Goal: Entertainment & Leisure: Consume media (video, audio)

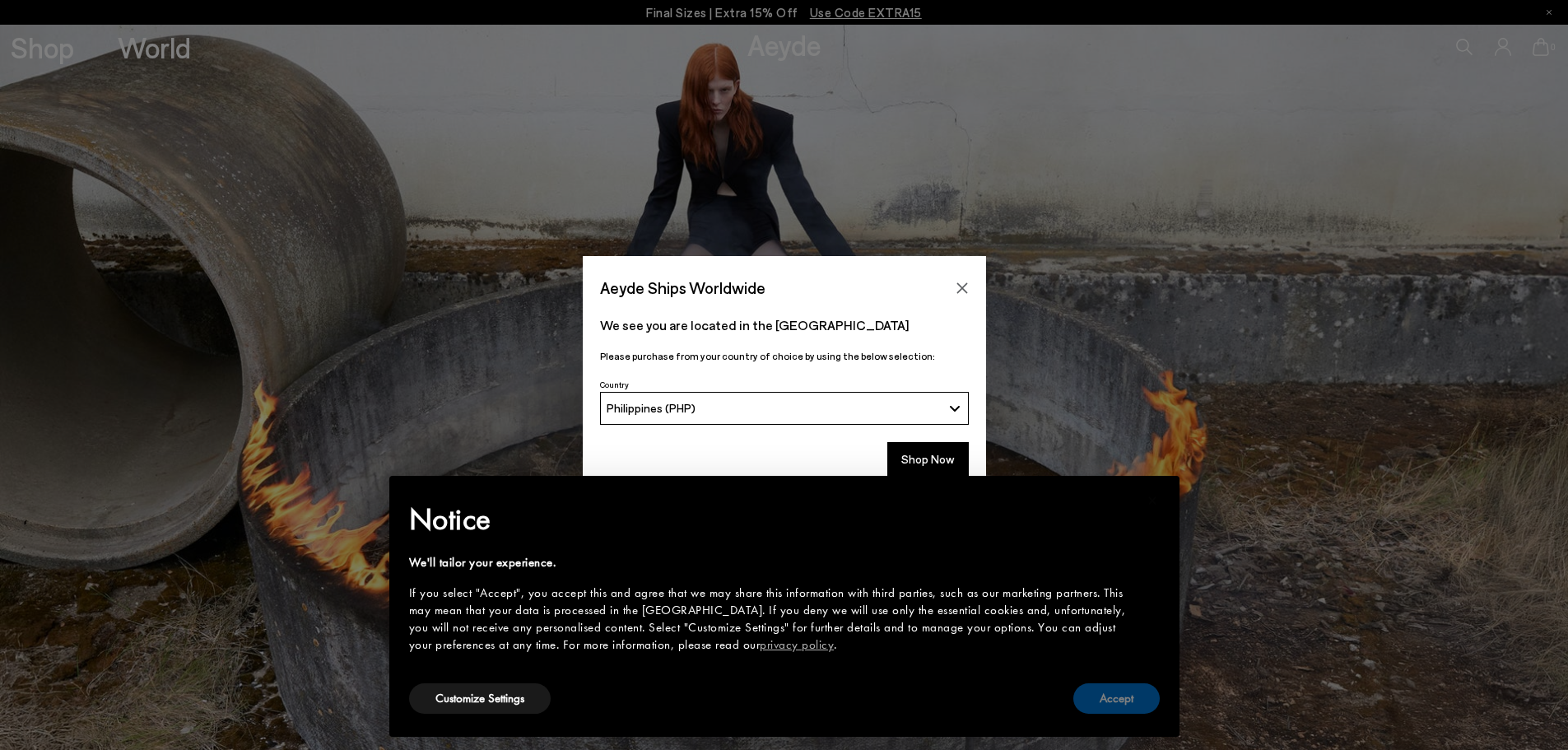
click at [1147, 694] on button "Accept" at bounding box center [1117, 699] width 86 height 30
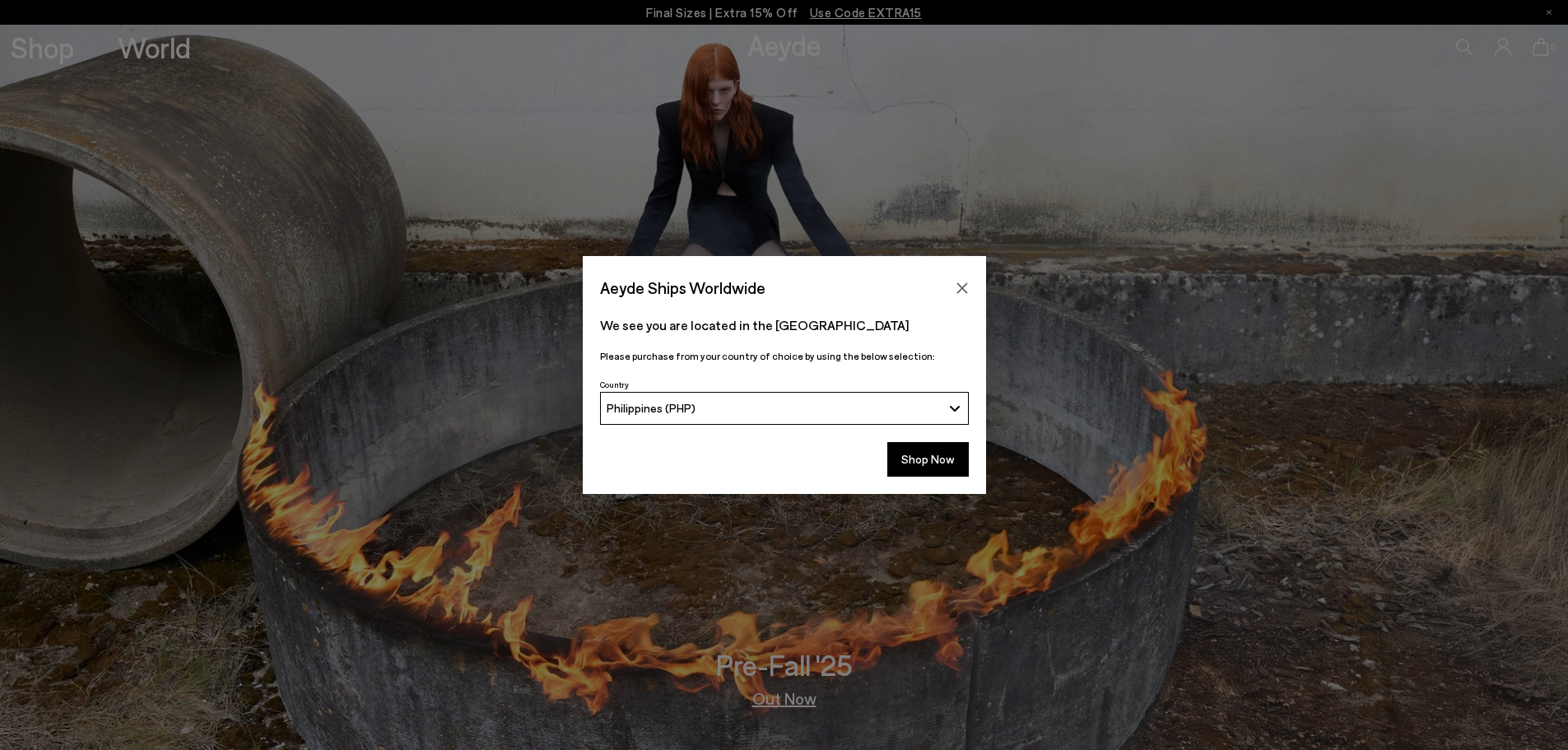
click at [781, 403] on div "Philippines (PHP)" at bounding box center [774, 407] width 335 height 14
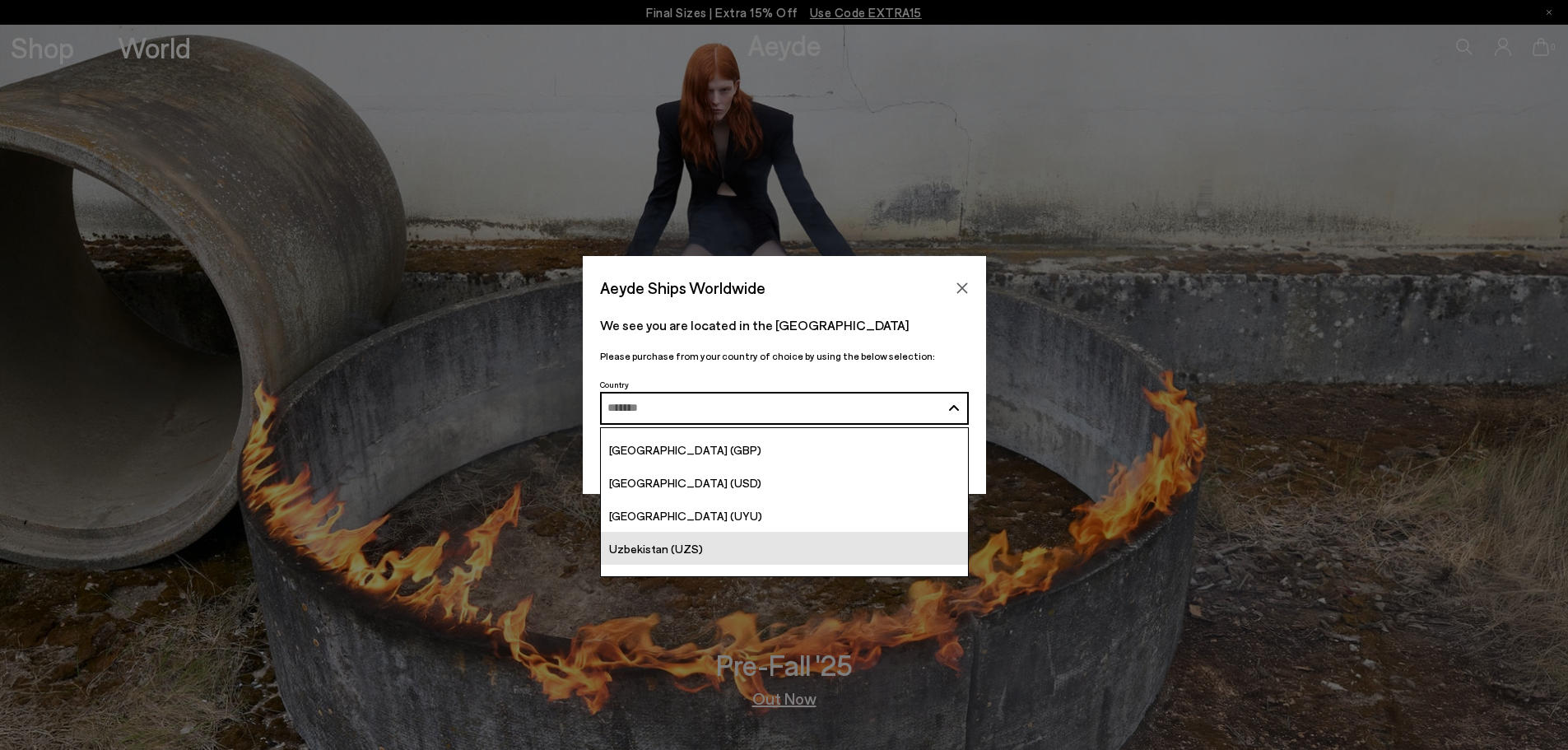
scroll to position [6386, 0]
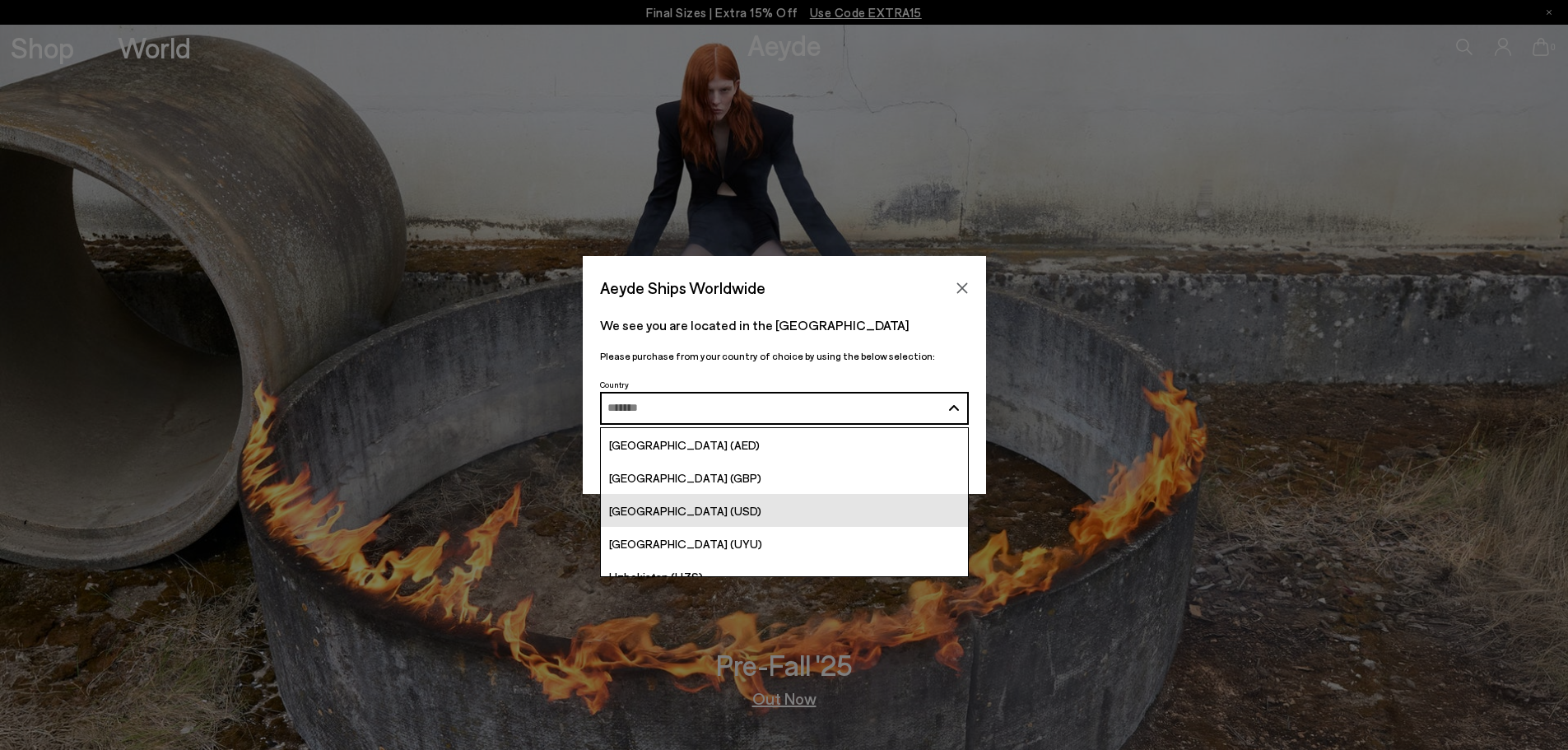
click at [712, 504] on link "[GEOGRAPHIC_DATA] (USD)" at bounding box center [784, 510] width 367 height 33
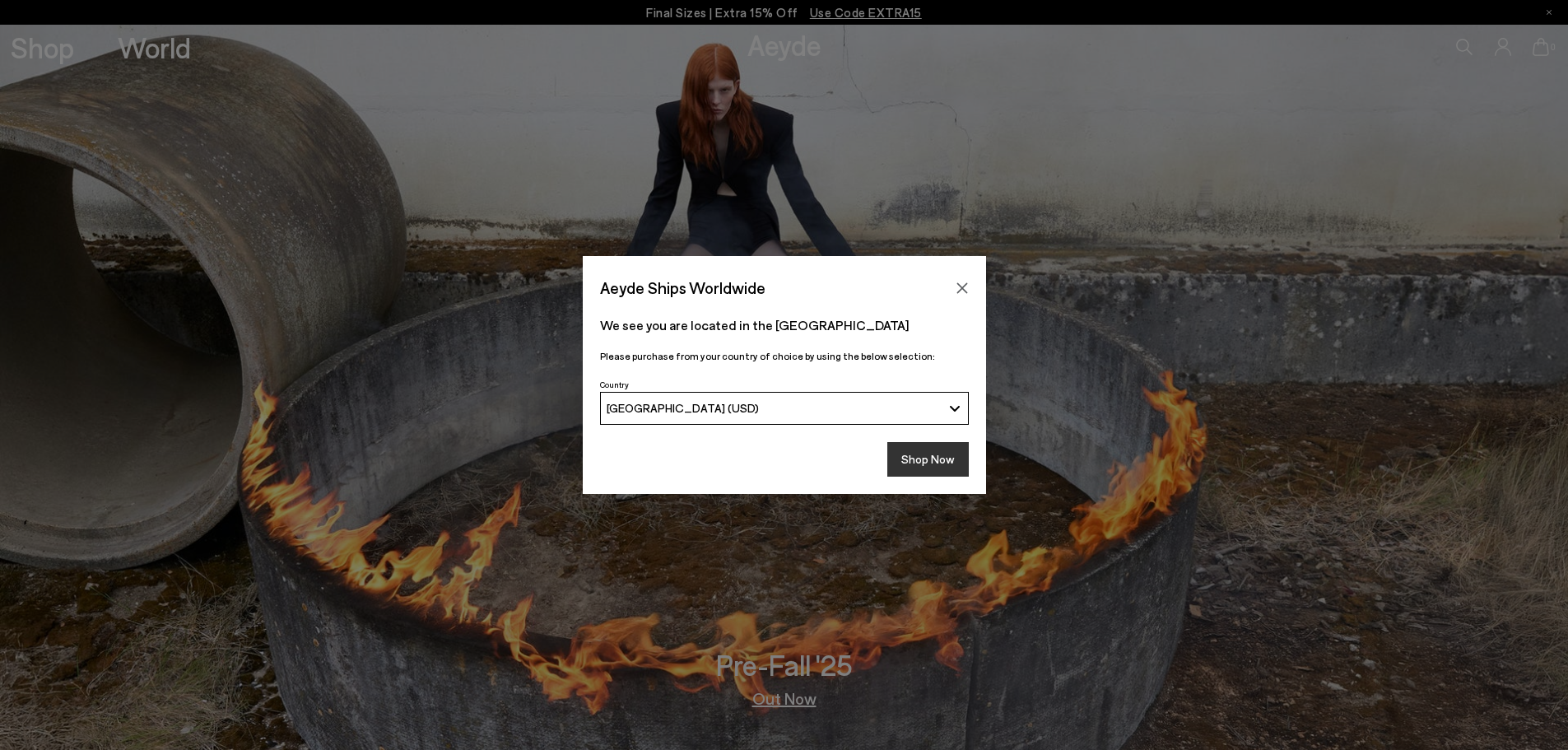
click at [956, 453] on button "Shop Now" at bounding box center [928, 459] width 82 height 35
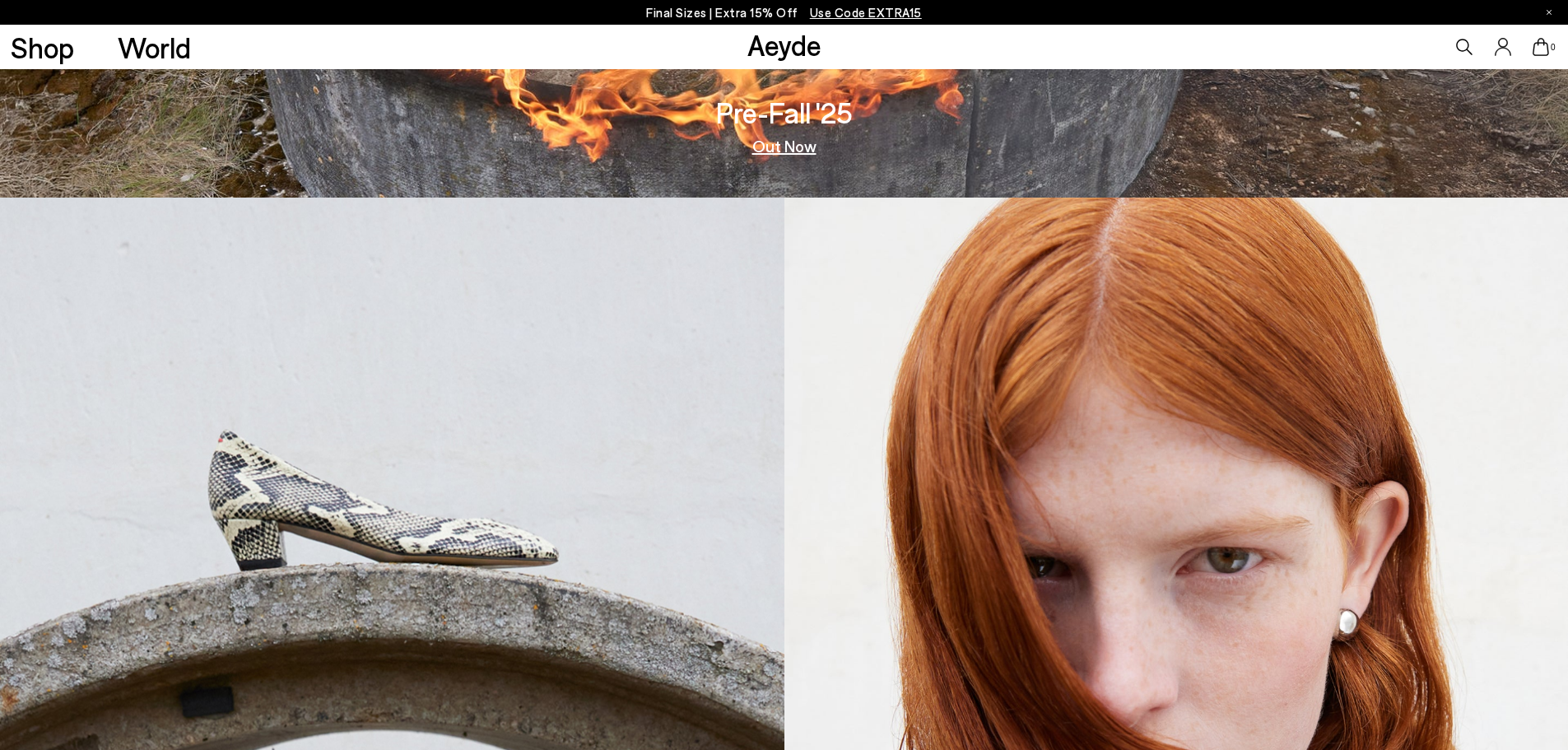
scroll to position [690, 0]
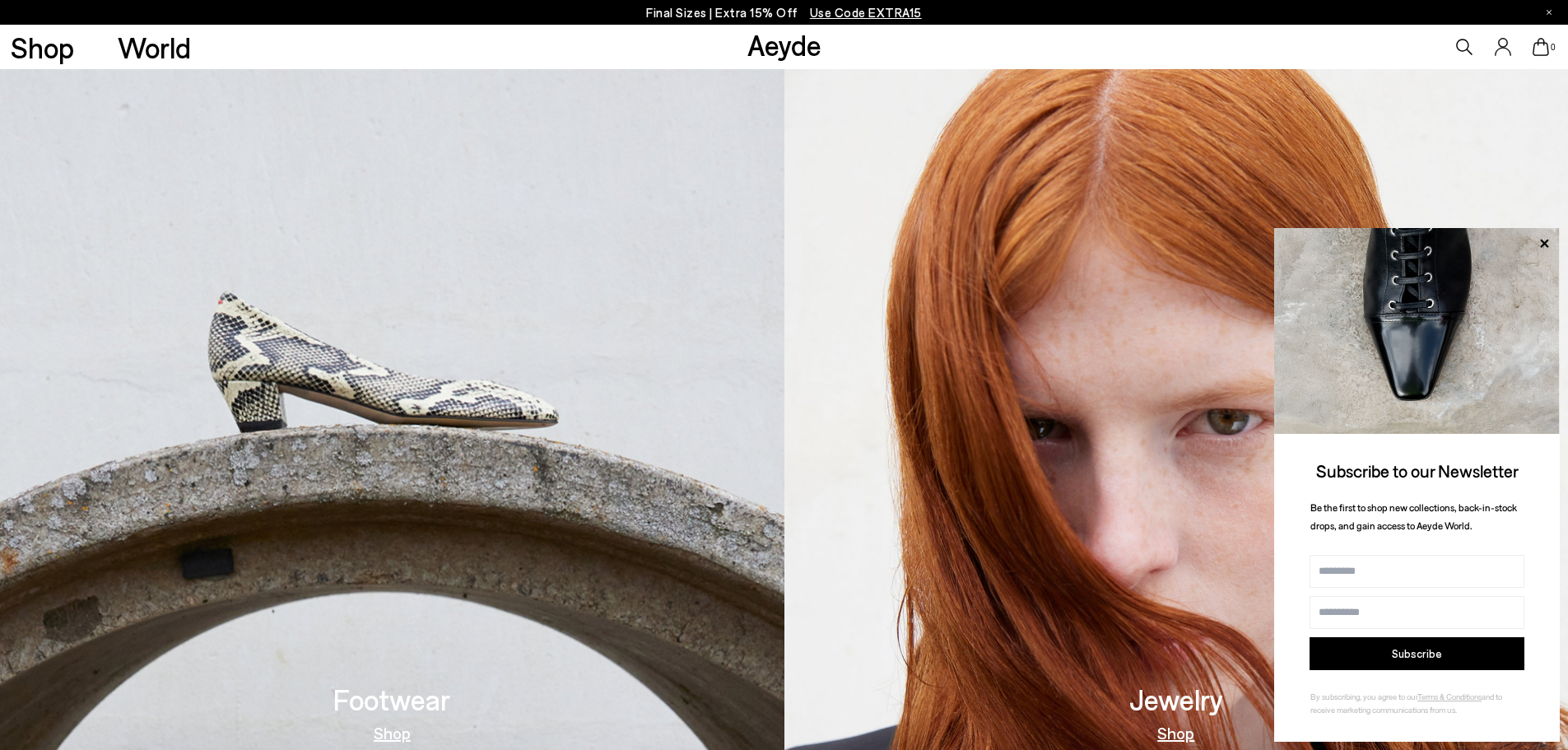
click at [1549, 9] on div at bounding box center [1549, 12] width 5 height 24
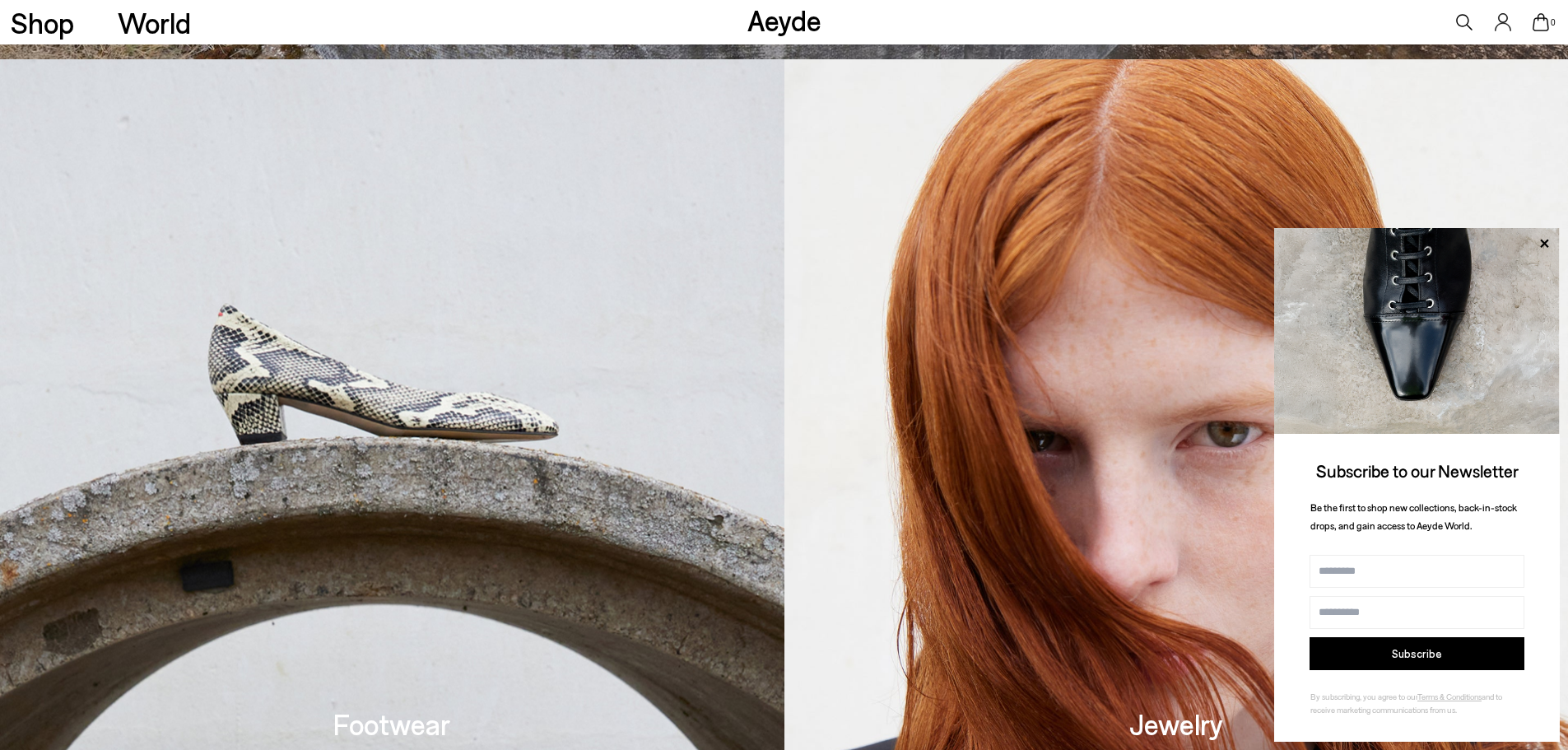
click at [1541, 231] on img at bounding box center [1417, 331] width 285 height 206
click at [1543, 237] on icon at bounding box center [1544, 243] width 21 height 21
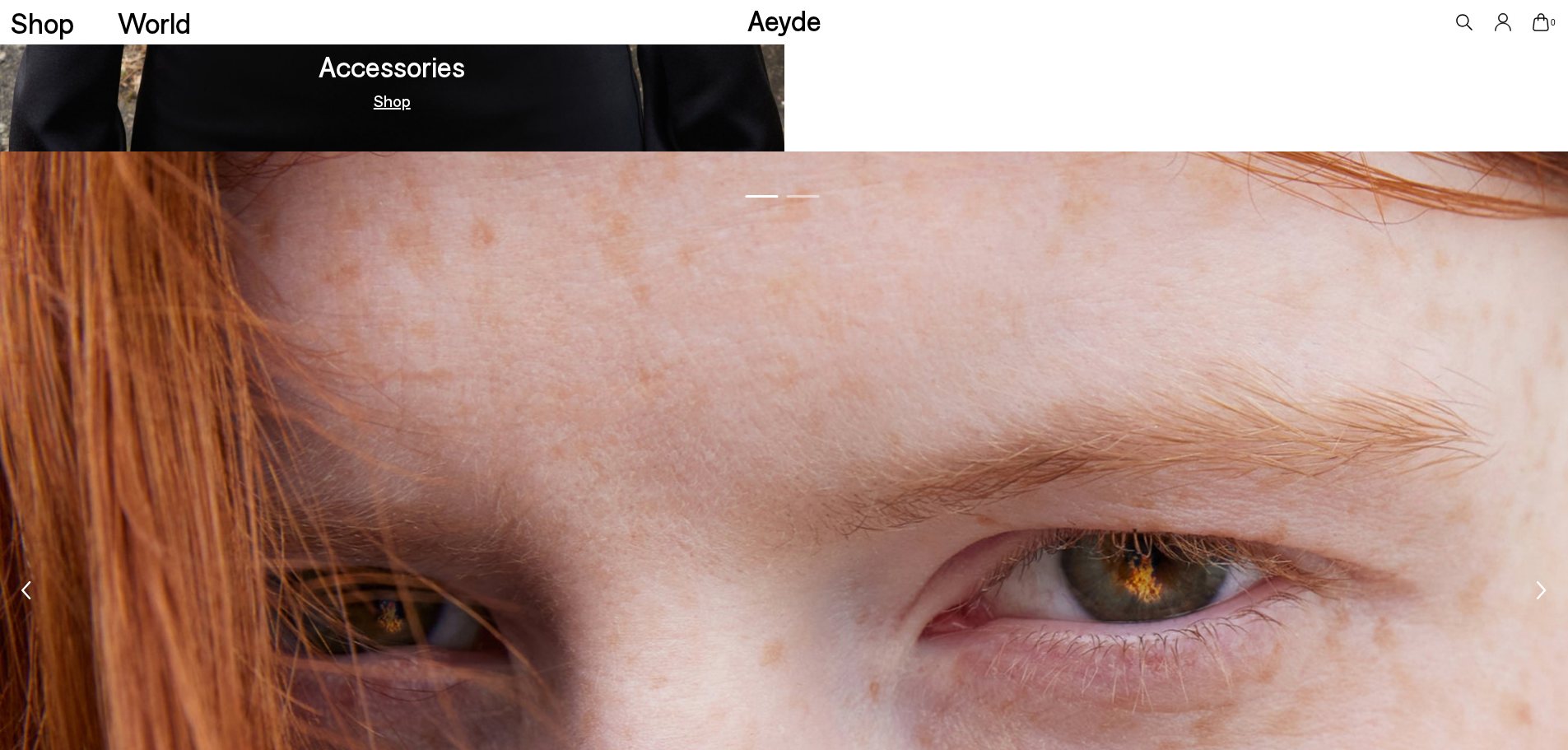
scroll to position [2040, 0]
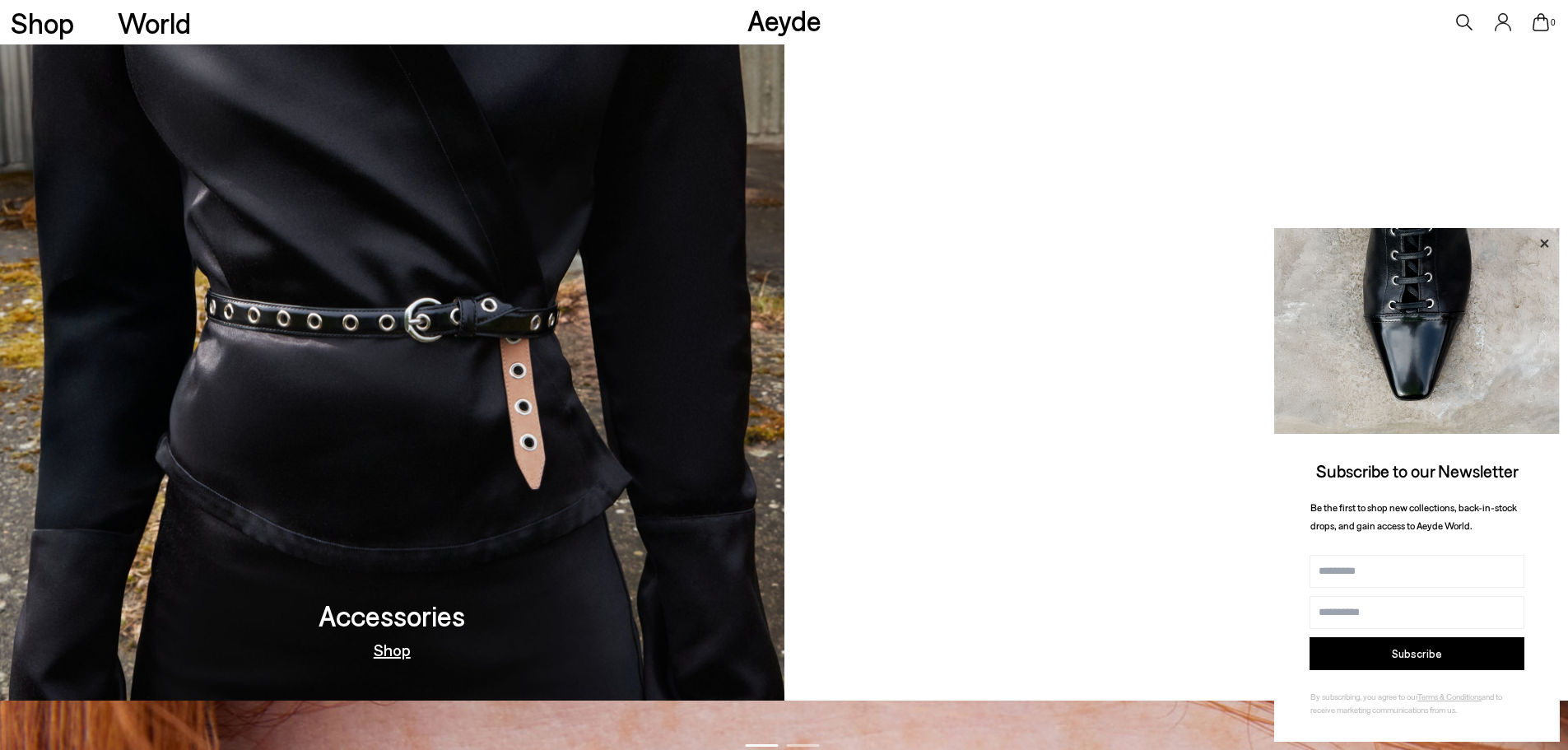
click at [1541, 241] on icon at bounding box center [1544, 243] width 21 height 21
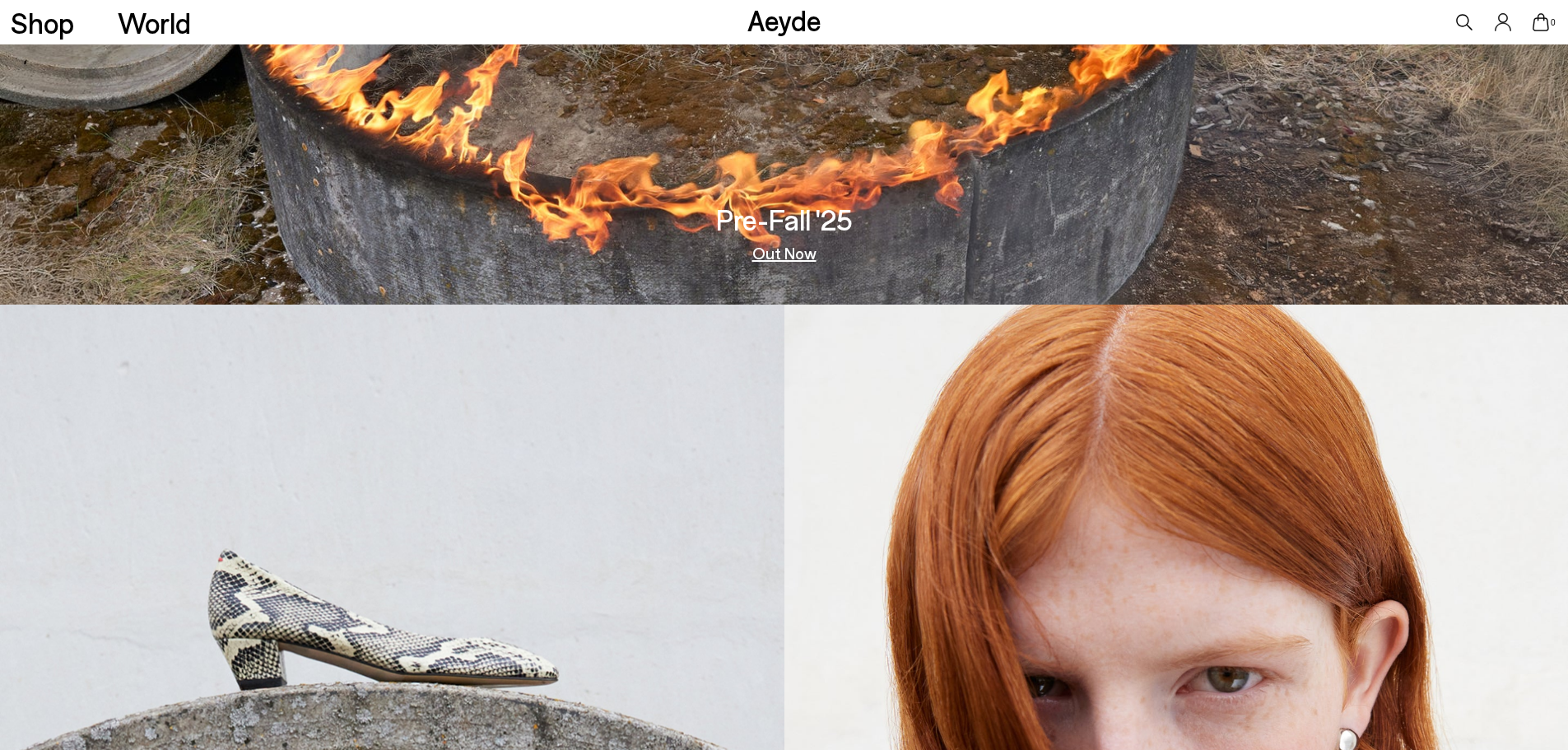
scroll to position [0, 0]
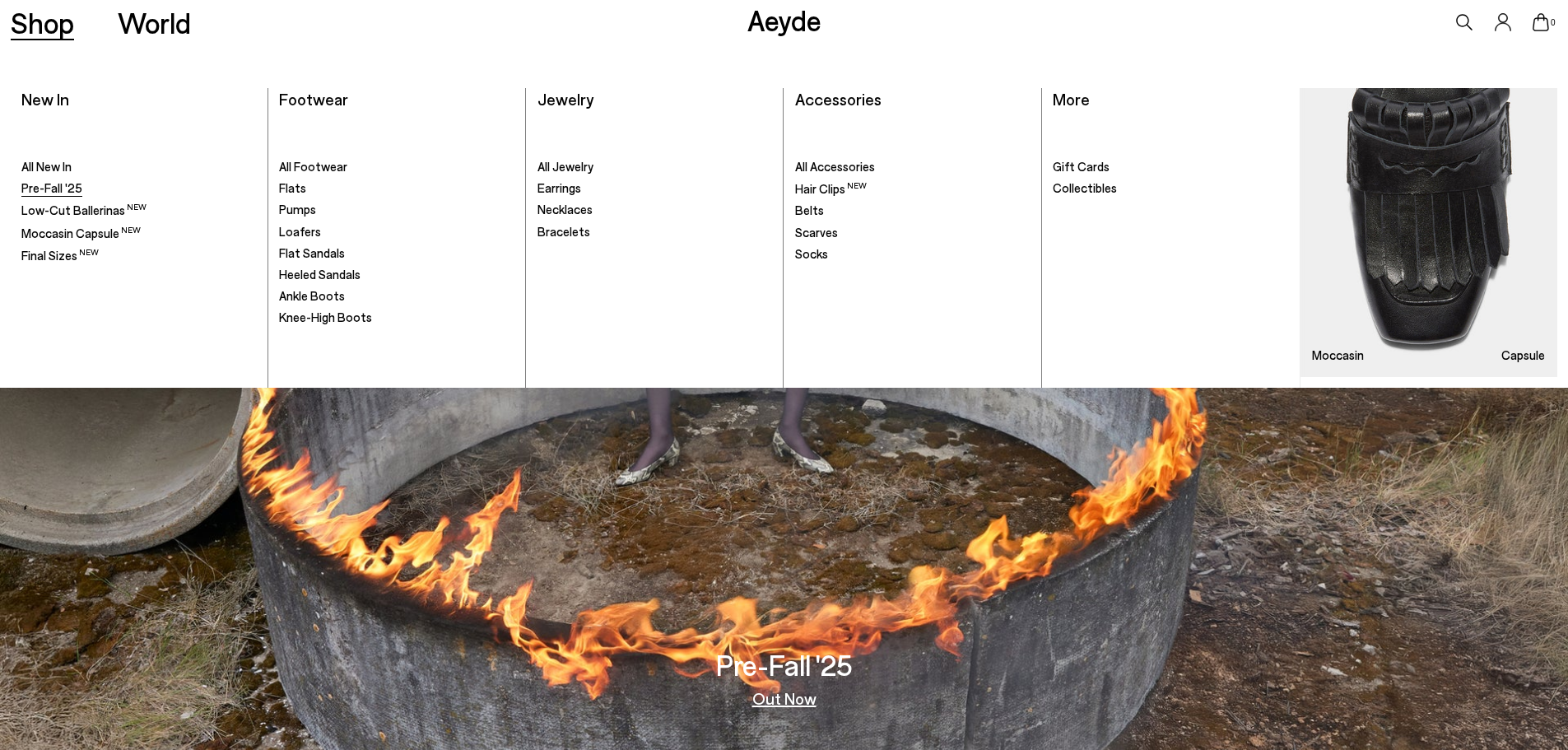
click at [74, 184] on span "Pre-Fall '25" at bounding box center [51, 188] width 61 height 15
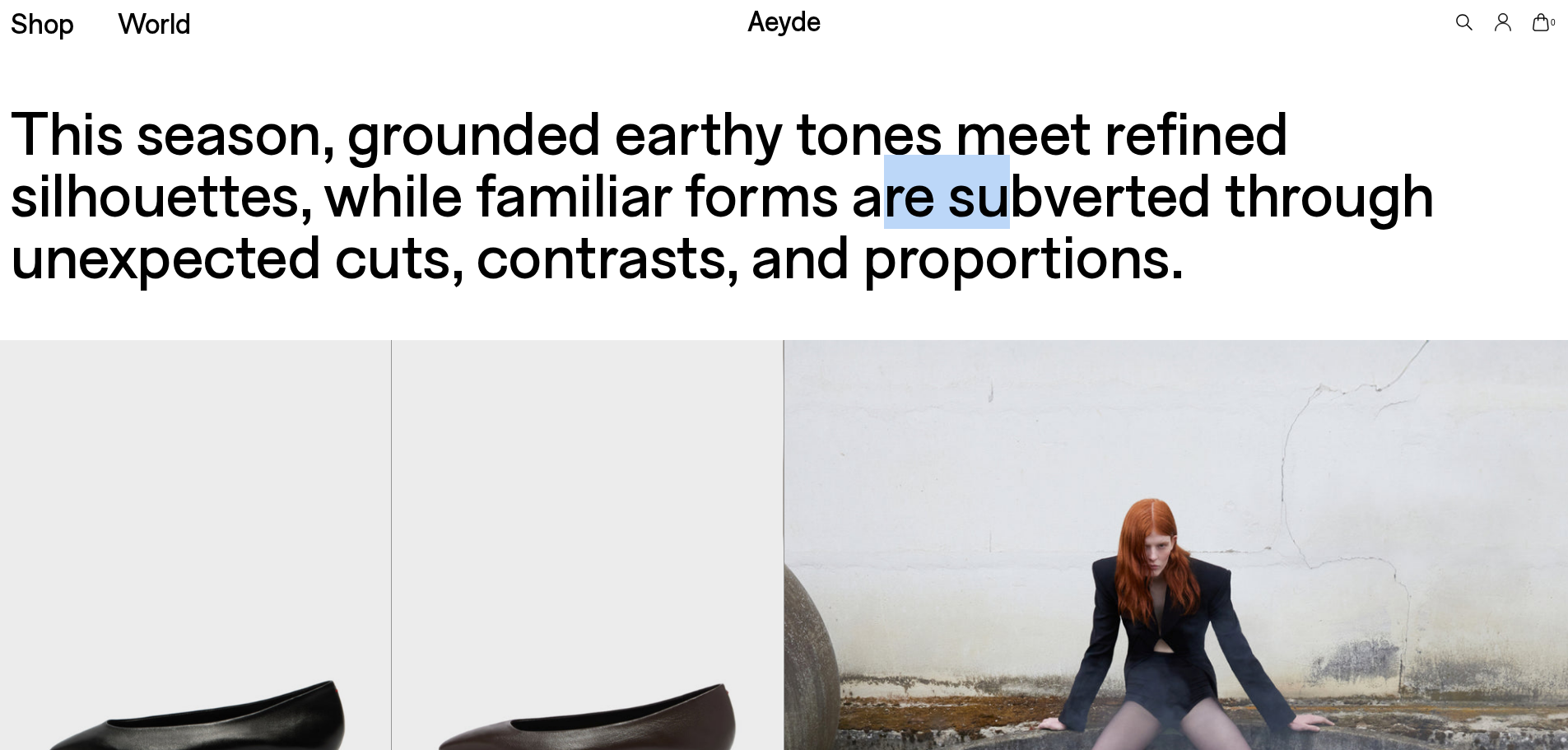
drag, startPoint x: 682, startPoint y: 194, endPoint x: 562, endPoint y: 197, distance: 120.0
click at [562, 197] on h3 "This season, grounded earthy tones meet refined silhouettes, while familiar for…" at bounding box center [784, 192] width 1547 height 185
click at [556, 236] on h3 "This season, grounded earthy tones meet refined silhouettes, while familiar for…" at bounding box center [784, 192] width 1547 height 185
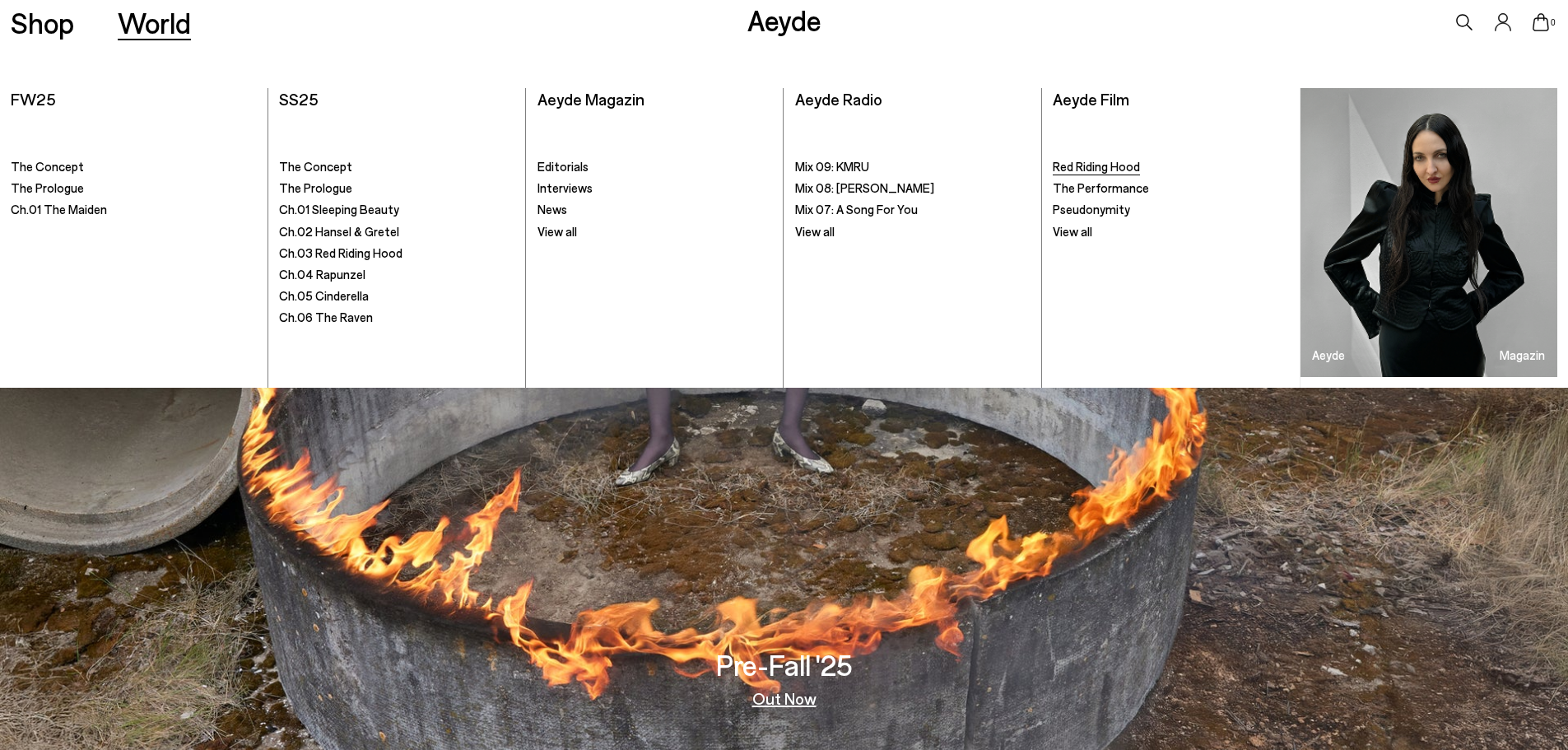
click at [1119, 159] on span "Red Riding Hood" at bounding box center [1096, 166] width 87 height 15
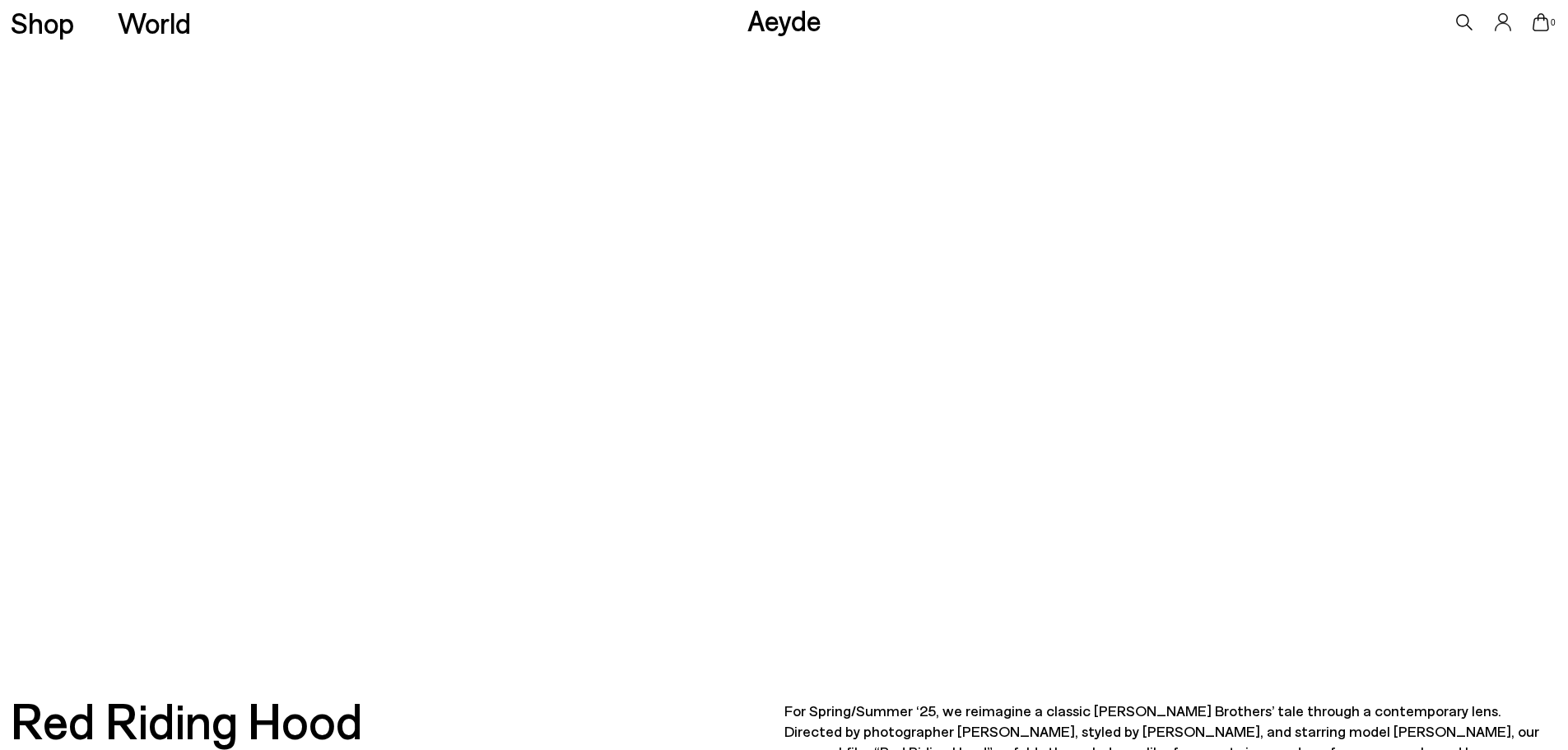
scroll to position [165, 0]
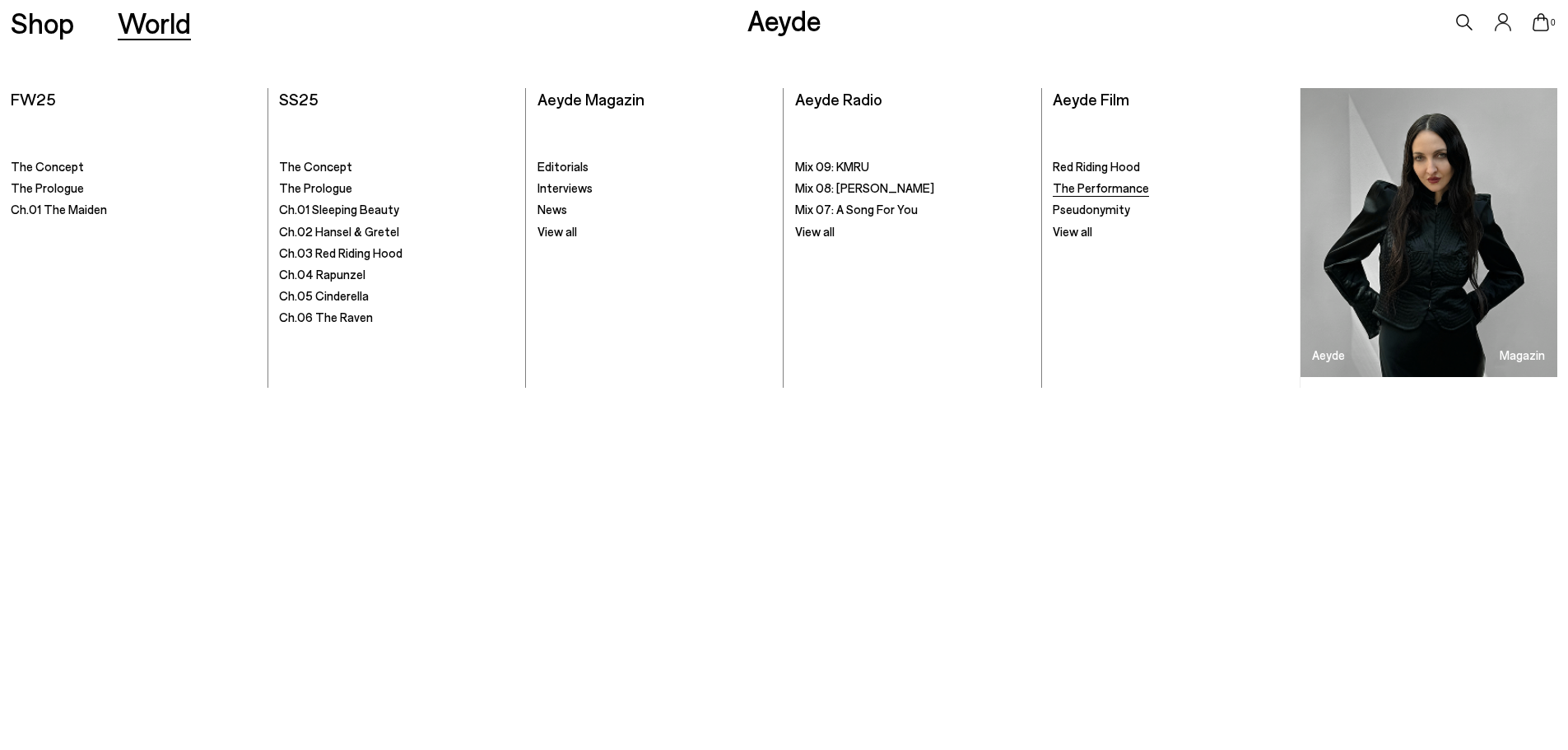
click at [1117, 184] on span "The Performance" at bounding box center [1101, 188] width 96 height 15
click at [825, 230] on span "View all" at bounding box center [814, 231] width 40 height 15
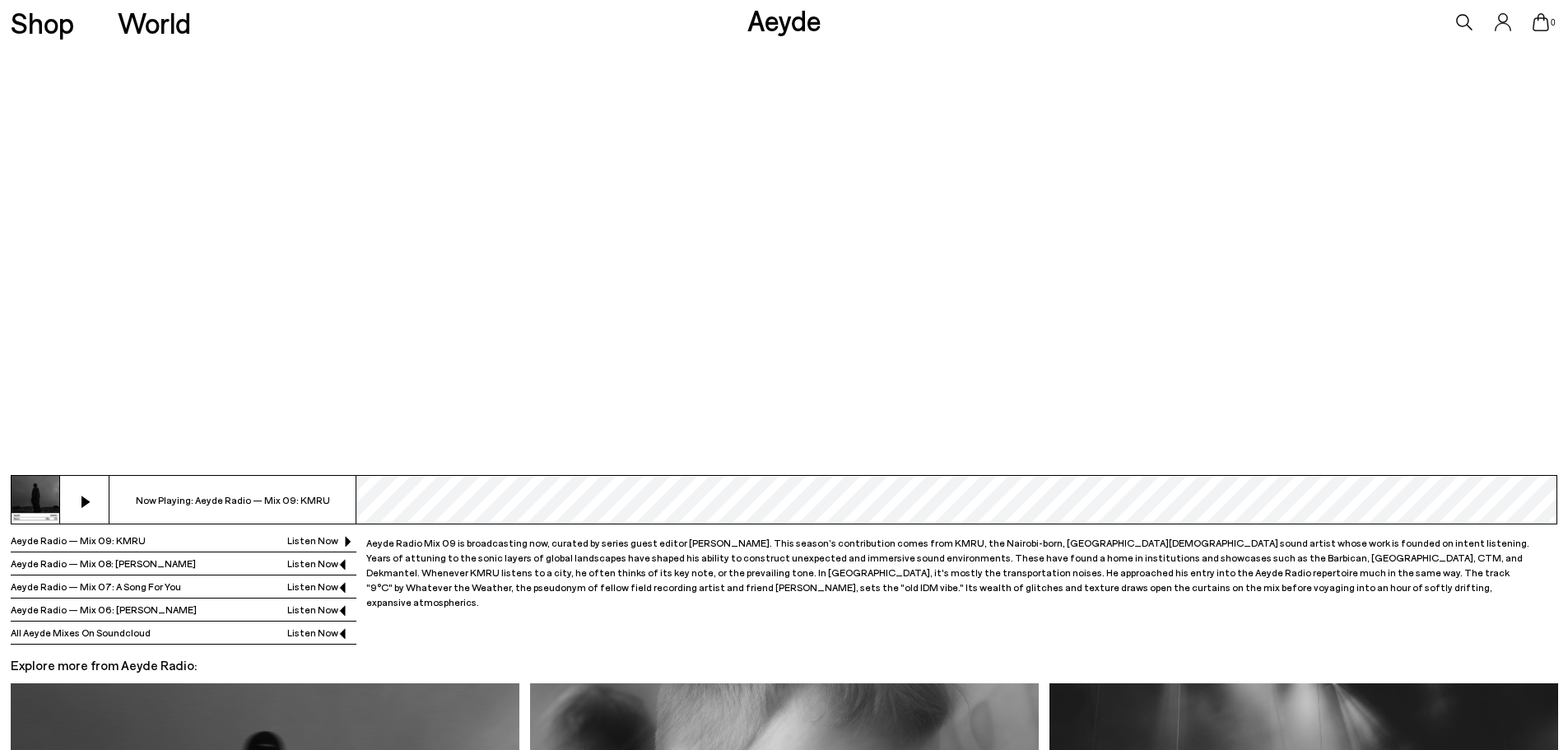
scroll to position [494, 0]
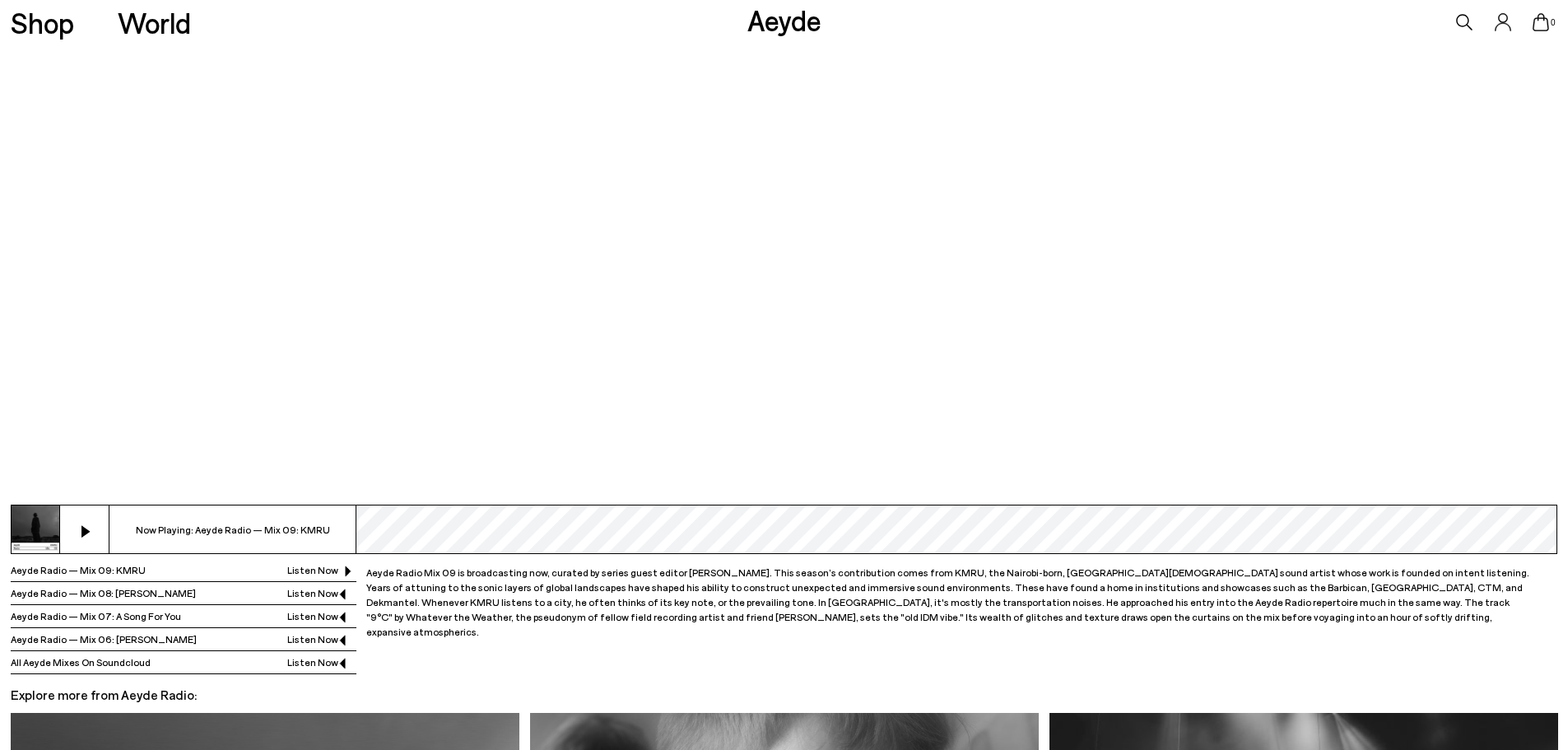
click at [89, 526] on button at bounding box center [84, 529] width 50 height 50
drag, startPoint x: 426, startPoint y: 437, endPoint x: 447, endPoint y: 492, distance: 58.9
click at [455, 467] on div at bounding box center [784, 81] width 1568 height 848
click at [485, 414] on div at bounding box center [784, 81] width 1568 height 848
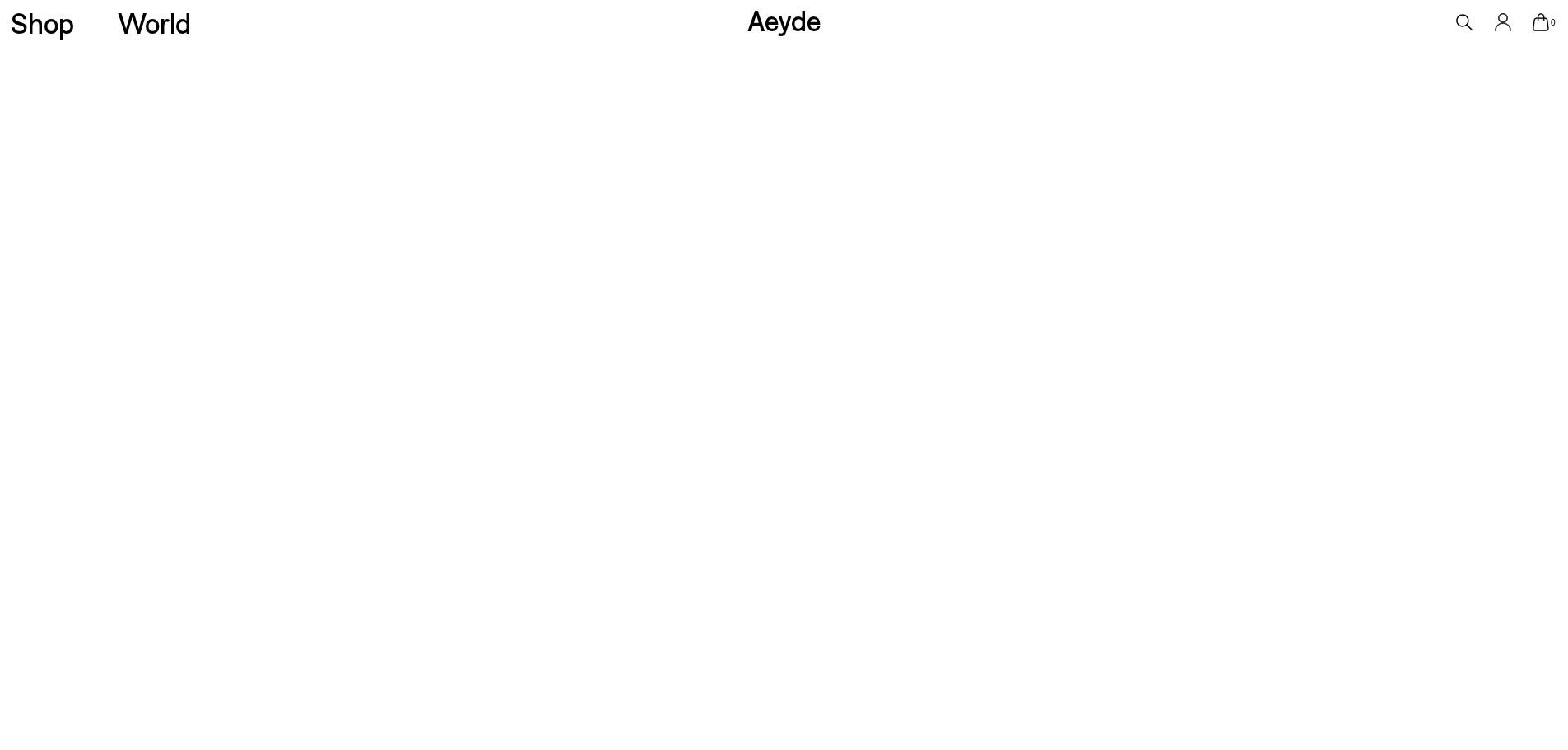
scroll to position [412, 0]
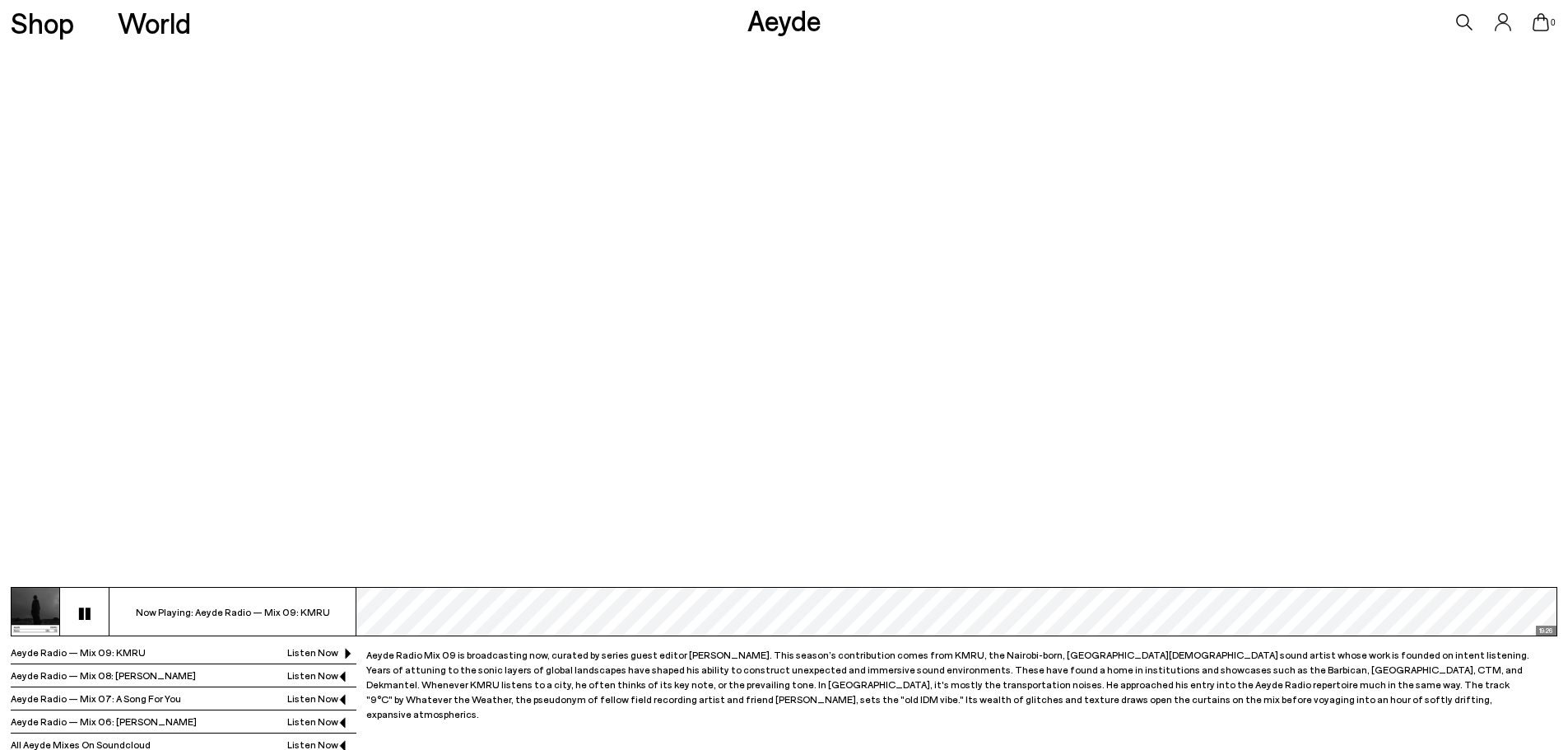
click at [239, 673] on div "Aeyde Radio — Mix 08: [PERSON_NAME] Listen Now ⏵︎" at bounding box center [184, 675] width 346 height 22
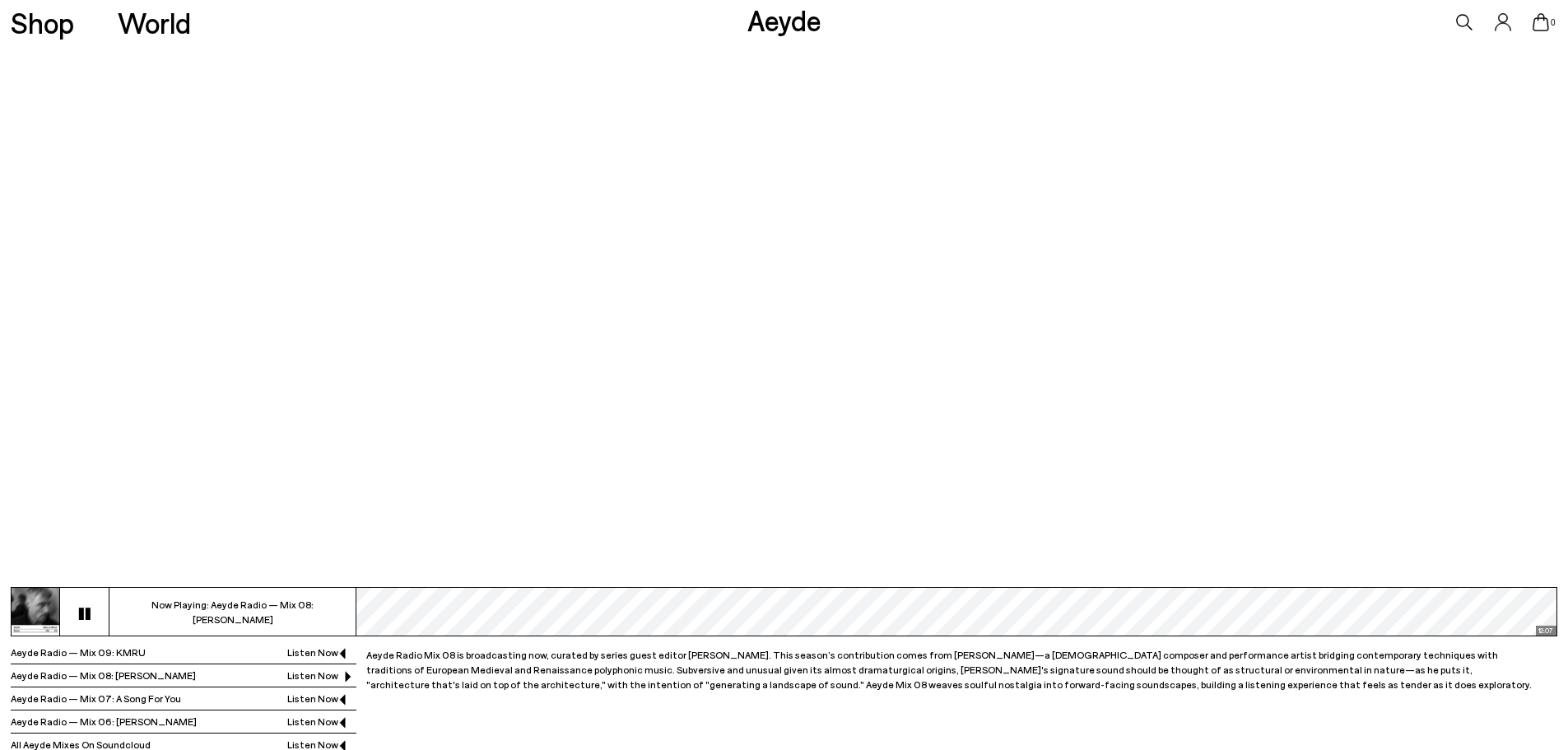
click at [267, 699] on div "Aeyde Radio — Mix 07: A Song For You Listen Now ⏵︎" at bounding box center [184, 699] width 346 height 22
click at [80, 617] on button at bounding box center [84, 612] width 50 height 50
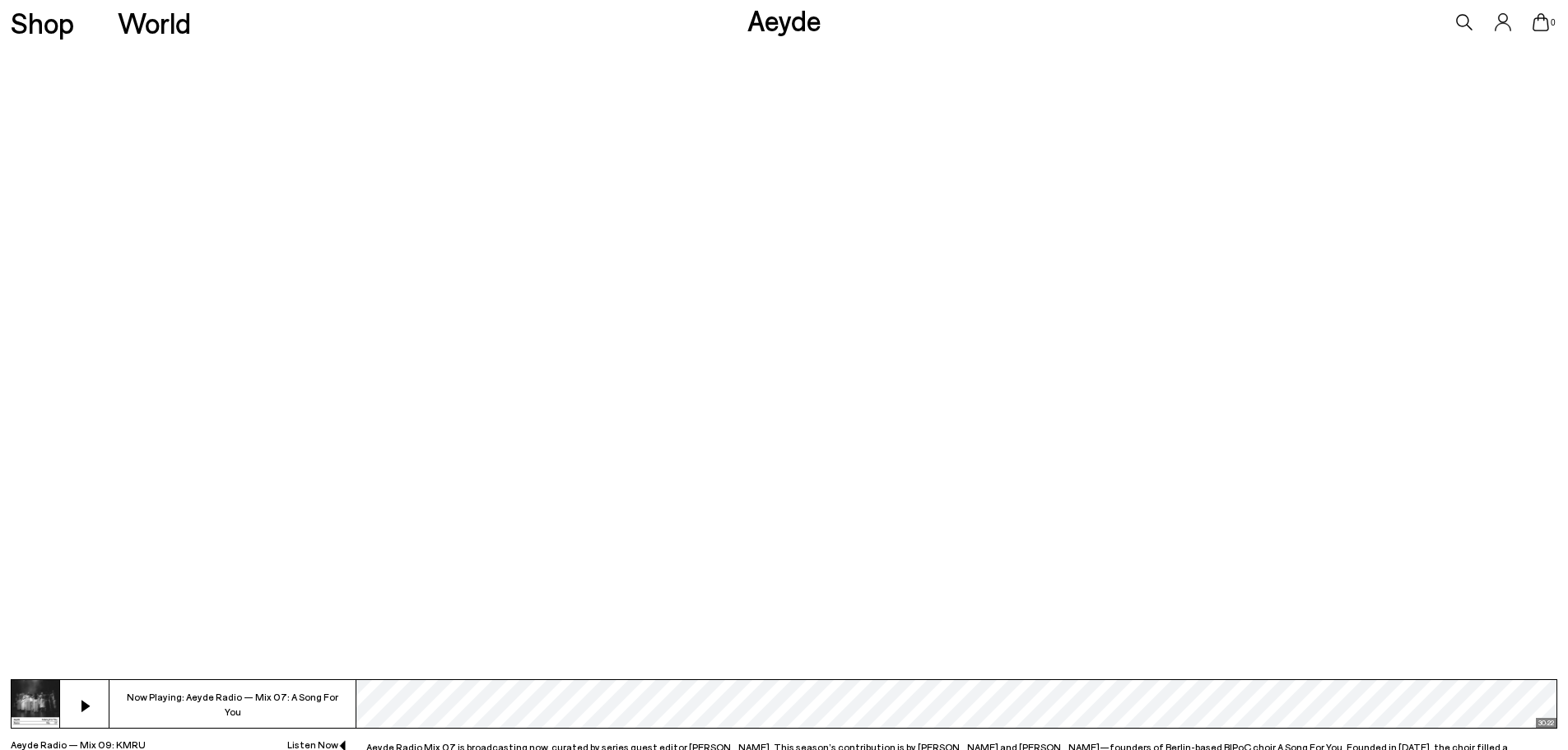
scroll to position [329, 0]
click at [889, 542] on div at bounding box center [784, 246] width 1568 height 848
